Goal: Task Accomplishment & Management: Use online tool/utility

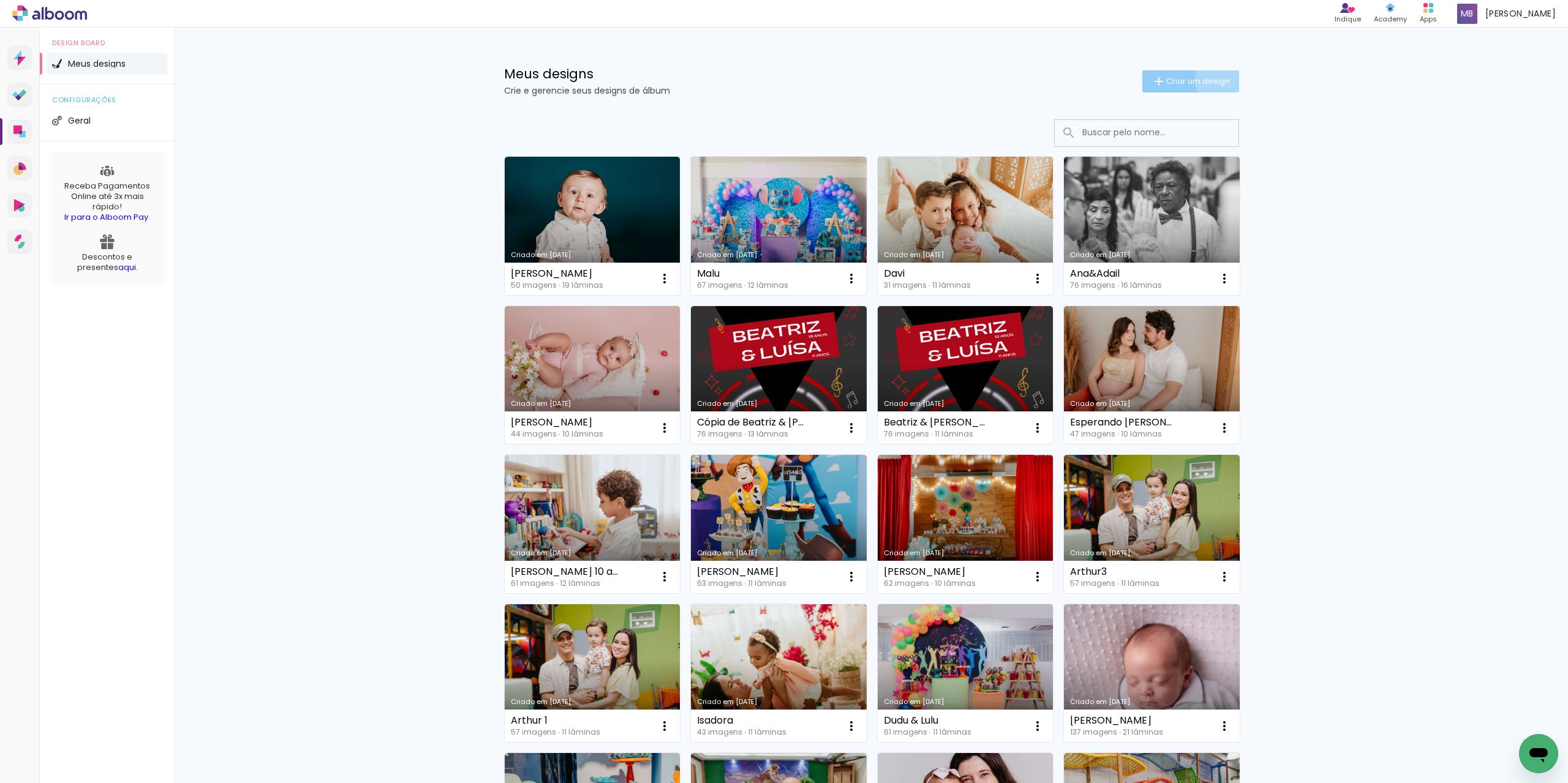
click at [1214, 80] on span "Criar um design" at bounding box center [1198, 81] width 64 height 8
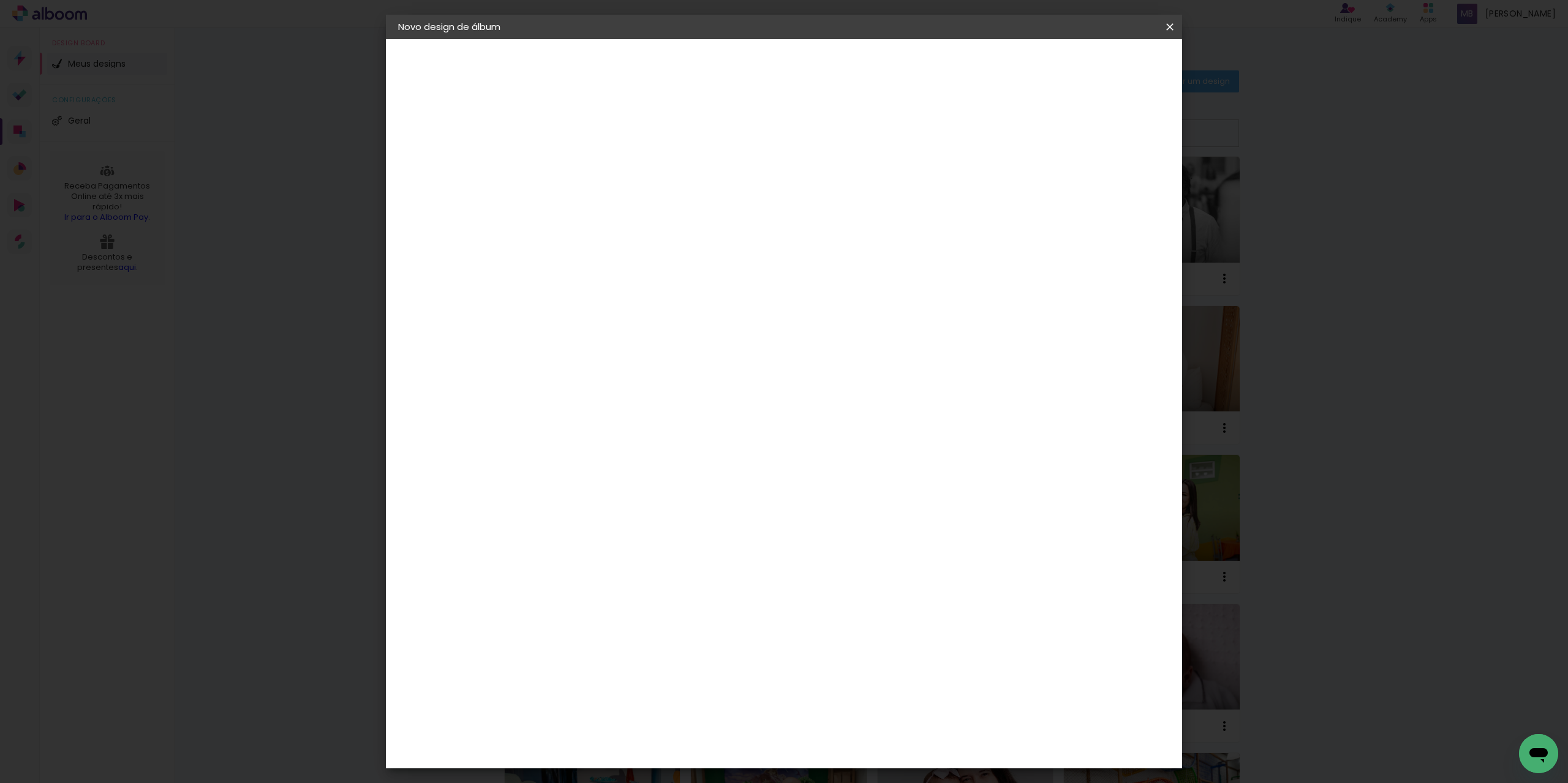
click at [598, 166] on input at bounding box center [598, 164] width 0 height 19
type input "Giovana 1 ano"
click at [0, 0] on slot "Avançar" at bounding box center [0, 0] width 0 height 0
click at [0, 0] on slot "Tamanho Livre" at bounding box center [0, 0] width 0 height 0
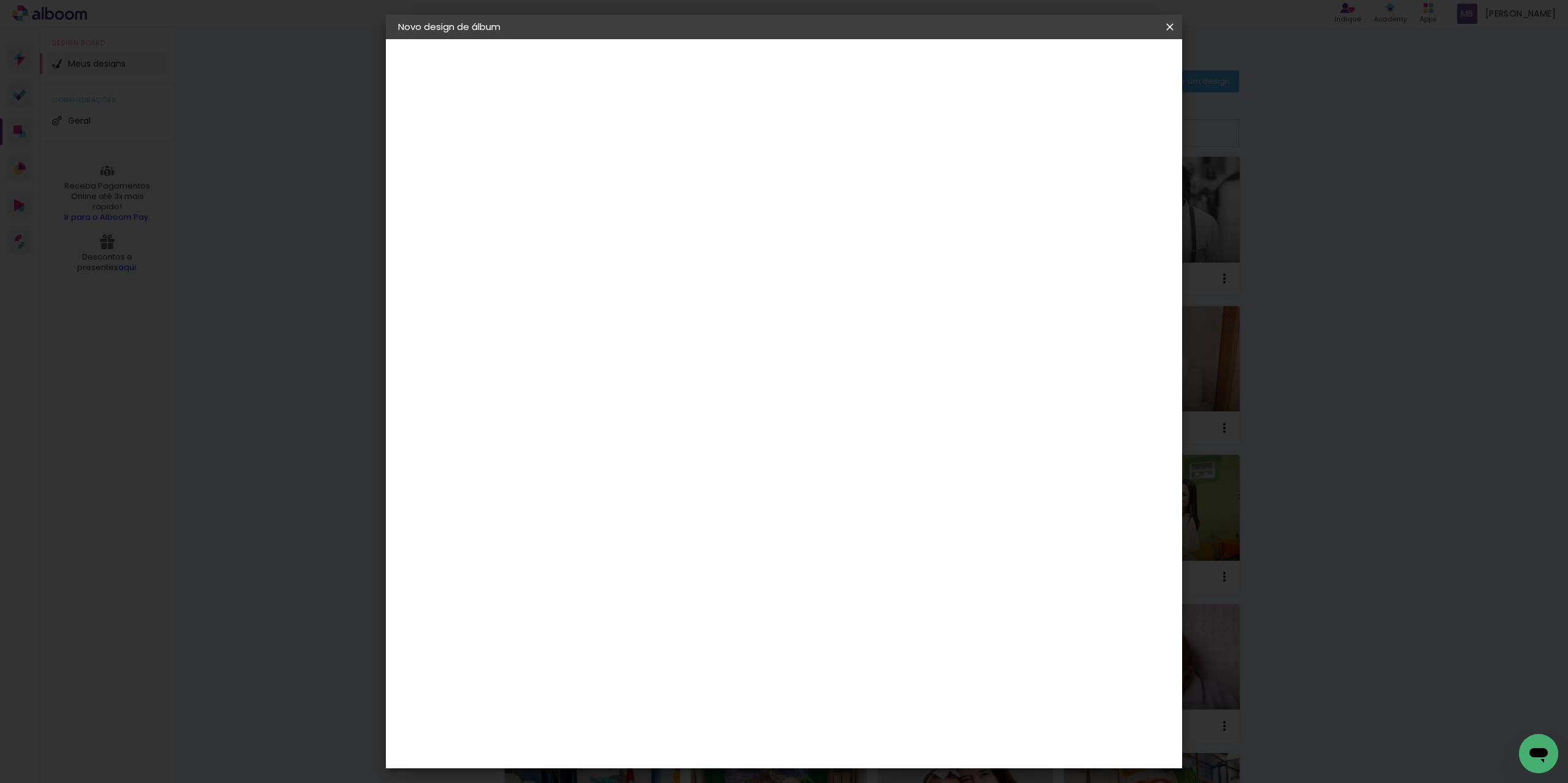
click at [0, 0] on slot "Tamanho Livre" at bounding box center [0, 0] width 0 height 0
click at [0, 0] on slot "Avançar" at bounding box center [0, 0] width 0 height 0
click at [727, 193] on span "30" at bounding box center [731, 192] width 20 height 18
click at [568, 349] on input "30" at bounding box center [559, 348] width 32 height 18
type input "20"
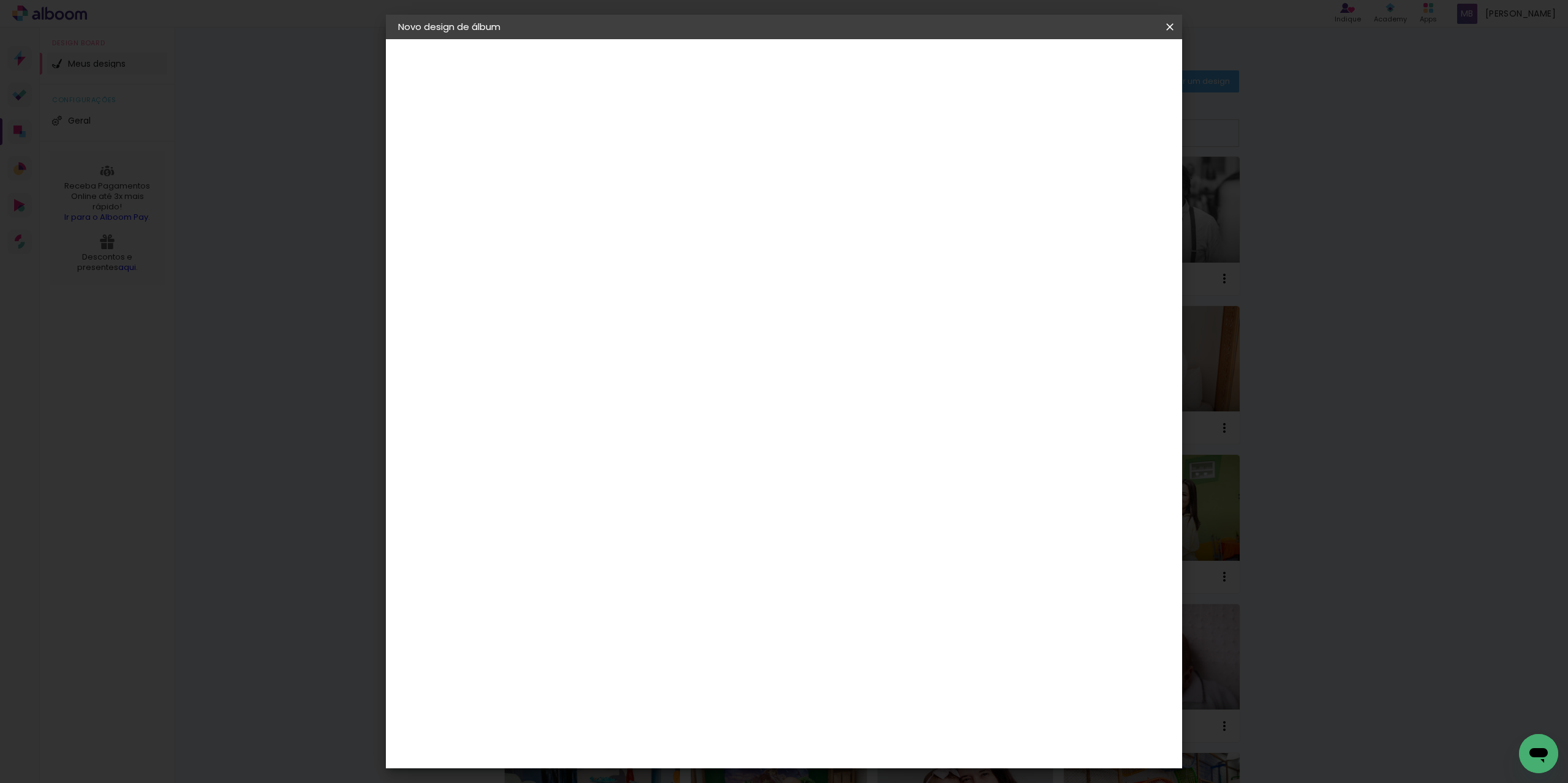
type paper-input "20"
click at [858, 433] on input "60" at bounding box center [852, 431] width 32 height 18
type input "40"
type paper-input "40"
click at [706, 253] on div "20 cm cm cm mm A maioria das encadernadoras sugere 5mm de sangria." at bounding box center [834, 204] width 579 height 98
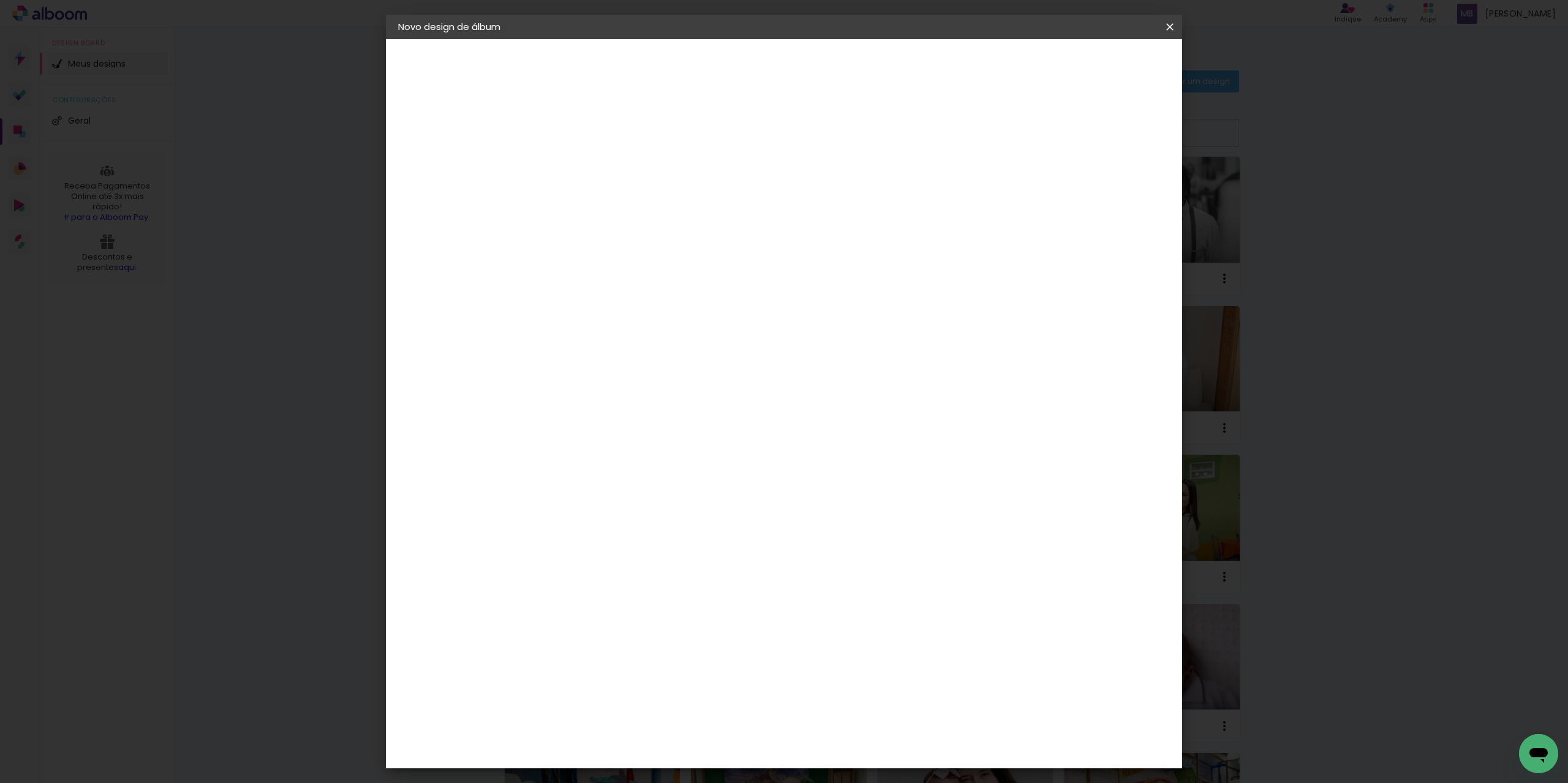
click at [576, 346] on div "cm" at bounding box center [583, 348] width 14 height 18
type input "20,3"
type paper-input "20,3"
click at [994, 530] on div "cm" at bounding box center [859, 515] width 481 height 43
click at [1093, 66] on span "Iniciar design" at bounding box center [1065, 64] width 56 height 9
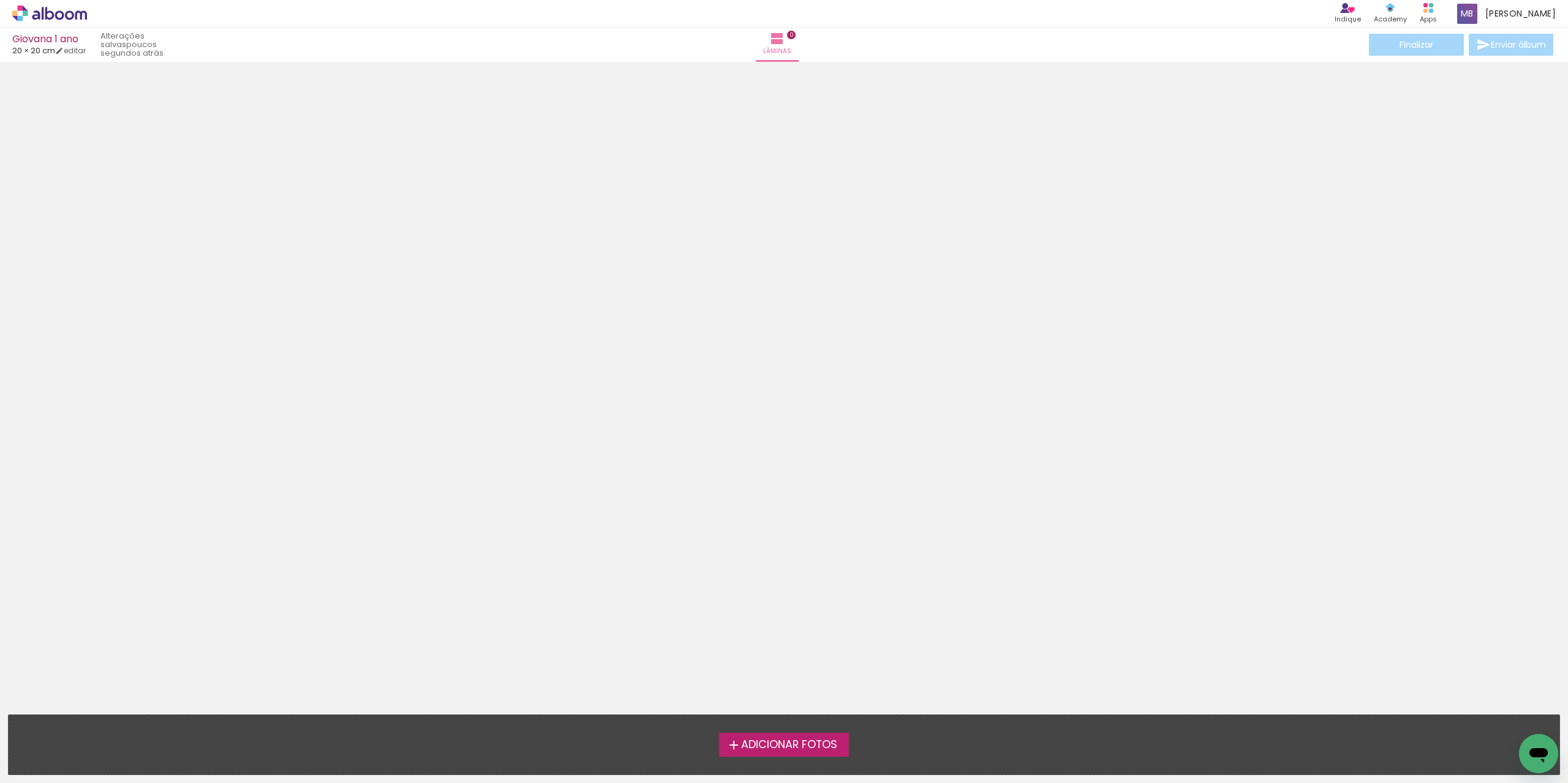
click at [822, 742] on span "Adicionar Fotos" at bounding box center [789, 745] width 96 height 11
click at [0, 0] on input "file" at bounding box center [0, 0] width 0 height 0
